Goal: Task Accomplishment & Management: Use online tool/utility

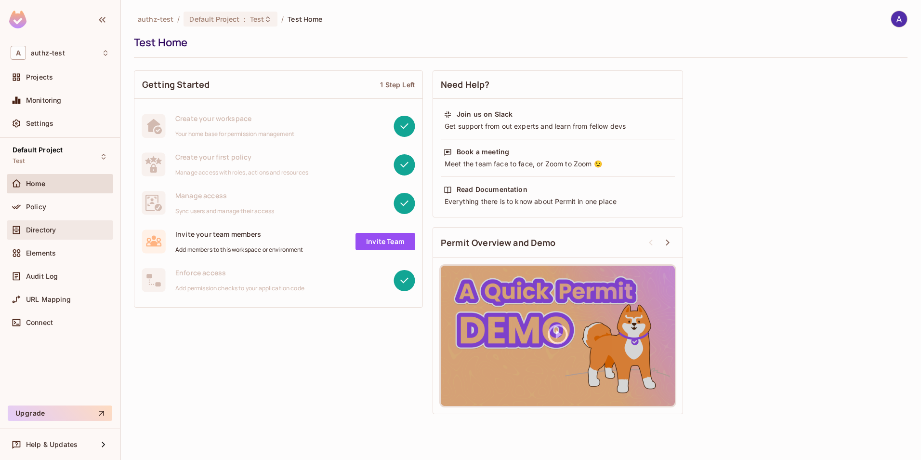
click at [53, 227] on span "Directory" at bounding box center [41, 230] width 30 height 8
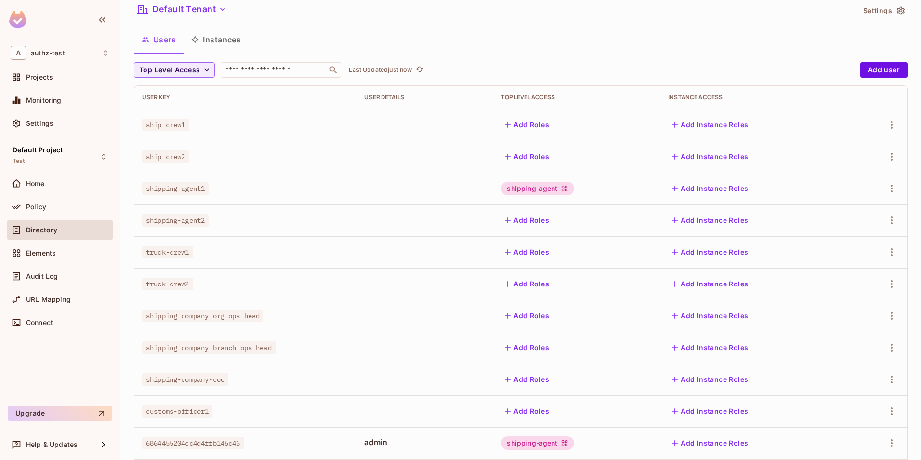
scroll to position [86, 0]
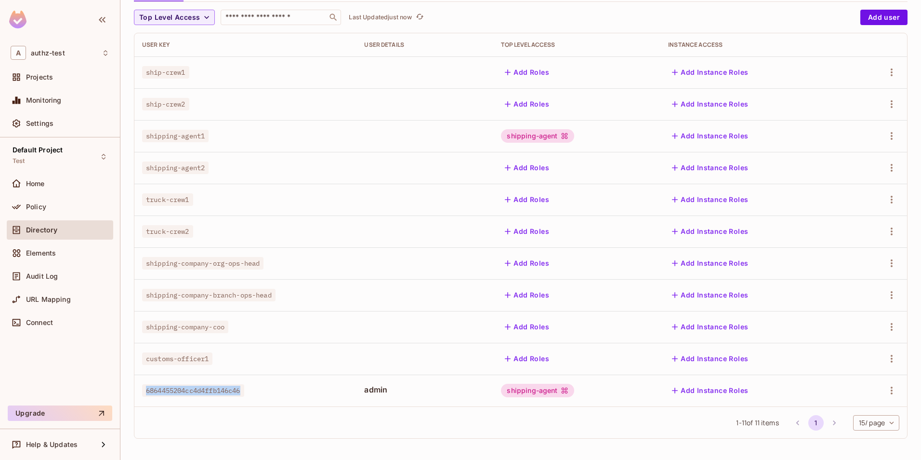
drag, startPoint x: 147, startPoint y: 395, endPoint x: 253, endPoint y: 388, distance: 105.8
click at [253, 388] on div "6864455204cc4d4ffb146c46" at bounding box center [245, 391] width 207 height 10
copy span "6864455204cc4d4ffb146c46"
click at [254, 431] on div "1 - 11 of 11 items 1 15 / page ** ​" at bounding box center [520, 422] width 773 height 32
drag, startPoint x: 146, startPoint y: 390, endPoint x: 263, endPoint y: 386, distance: 117.2
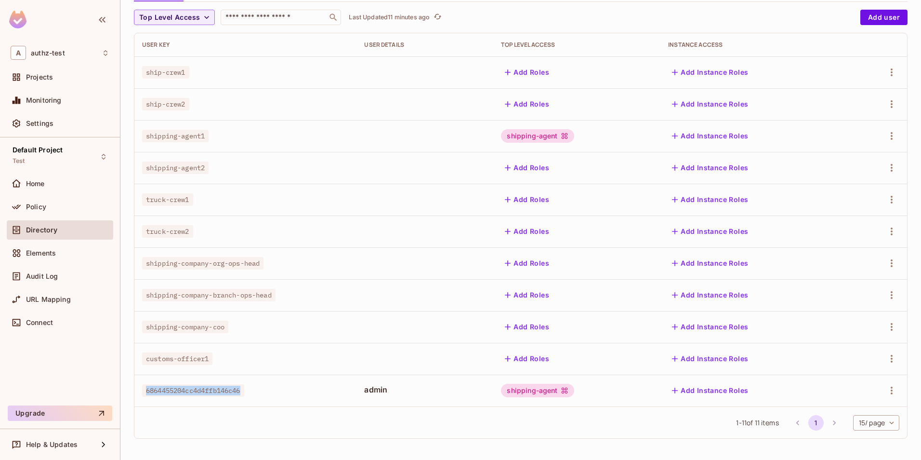
click at [263, 386] on div "6864455204cc4d4ffb146c46" at bounding box center [245, 391] width 207 height 10
copy span "6864455204cc4d4ffb146c46"
